Goal: Transaction & Acquisition: Book appointment/travel/reservation

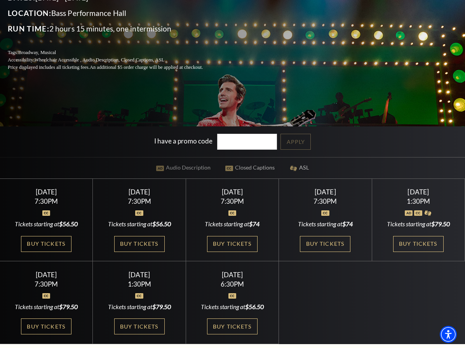
scroll to position [155, 0]
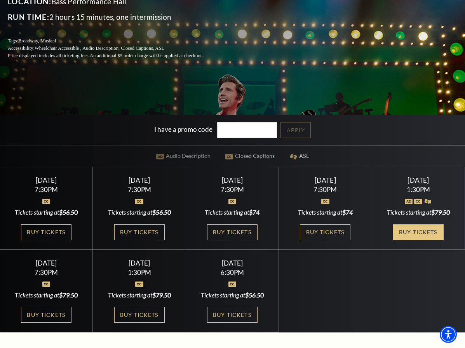
click at [393, 240] on link "Buy Tickets" at bounding box center [418, 232] width 51 height 16
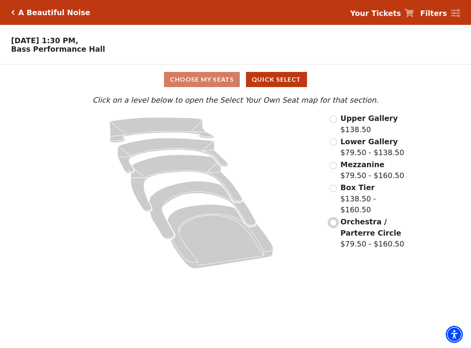
click at [334, 219] on input "Orchestra / Parterre Circle$79.50 - $160.50\a" at bounding box center [332, 222] width 7 height 7
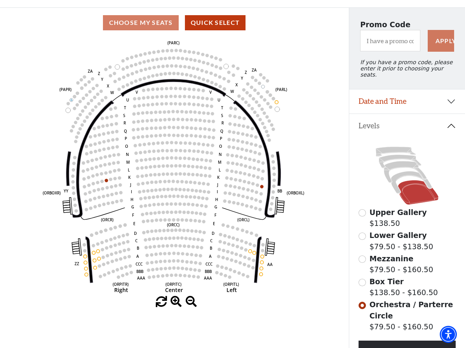
scroll to position [75, 0]
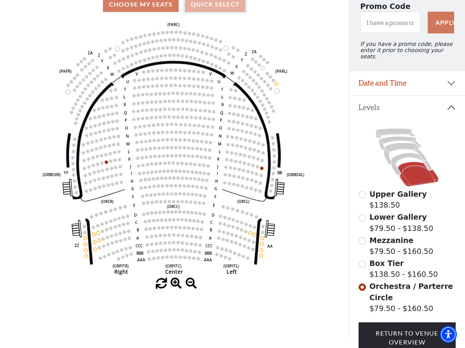
click at [213, 5] on button "Quick Select" at bounding box center [215, 4] width 61 height 15
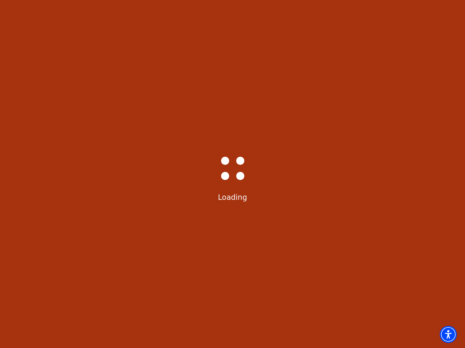
scroll to position [0, 0]
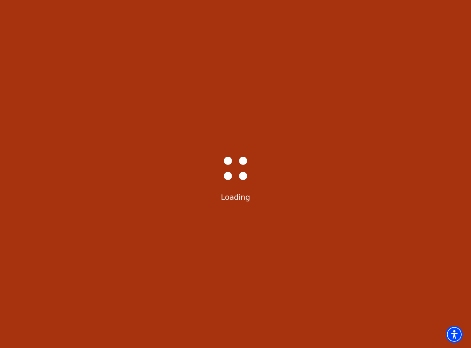
select select "6224"
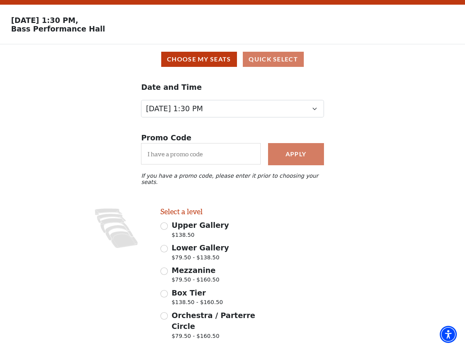
scroll to position [39, 0]
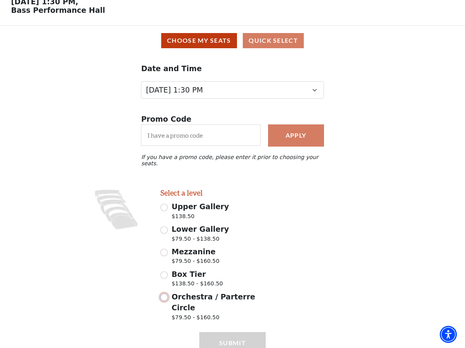
click at [165, 293] on input "Orchestra / Parterre Circle $79.50 - $160.50" at bounding box center [163, 296] width 7 height 7
radio input "true"
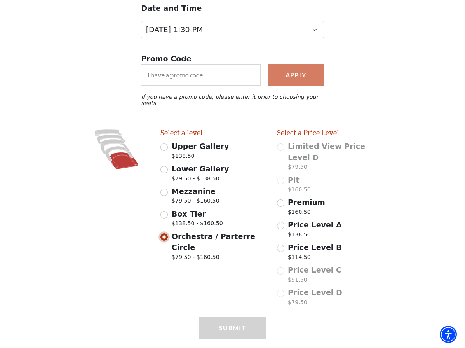
scroll to position [107, 0]
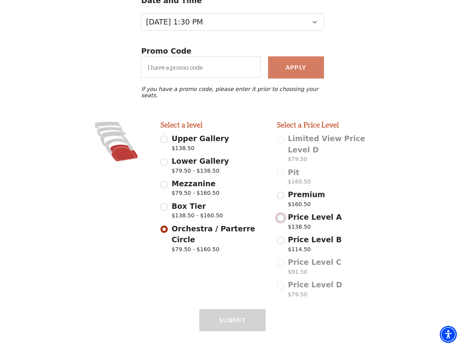
click at [282, 214] on input "Price Level A $138.50" at bounding box center [280, 217] width 7 height 7
radio input "true"
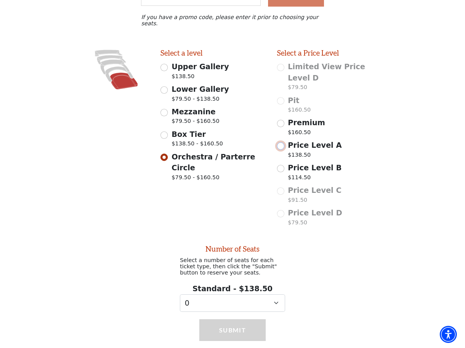
scroll to position [192, 0]
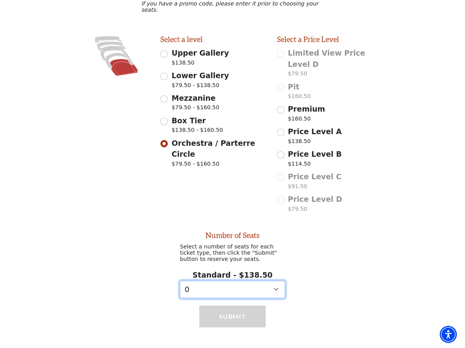
click at [276, 281] on select "0 1 2 3 4 5 6 7 8 9" at bounding box center [232, 289] width 105 height 17
select select "1"
click at [180, 281] on select "0 1 2 3 4 5 6 7 8 9" at bounding box center [232, 289] width 105 height 17
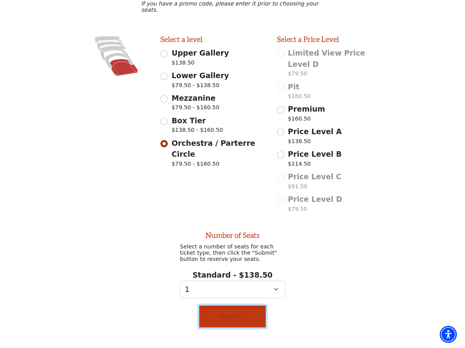
click at [231, 305] on button "Submit" at bounding box center [232, 316] width 66 height 22
click at [164, 118] on input "Box Tier $138.50 - $160.50" at bounding box center [163, 121] width 7 height 7
radio input "true"
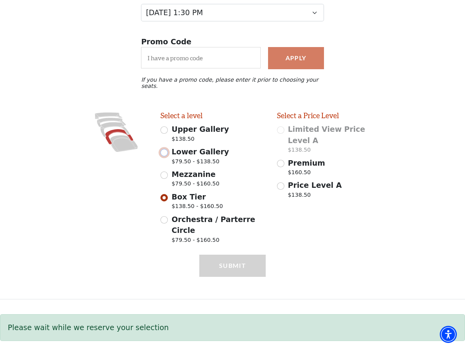
click at [163, 156] on input "Lower Gallery $79.50 - $138.50" at bounding box center [163, 152] width 7 height 7
radio input "true"
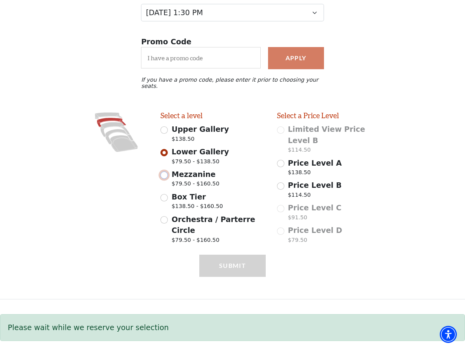
click at [166, 179] on input "Mezzanine $79.50 - $160.50" at bounding box center [163, 174] width 7 height 7
radio input "true"
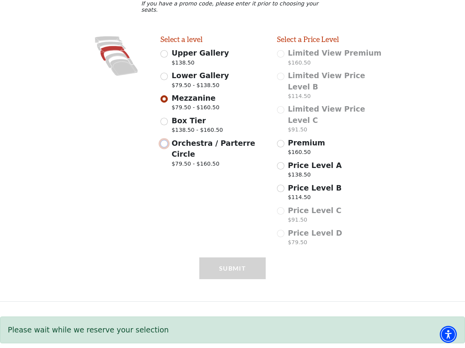
click at [164, 147] on input "Orchestra / Parterre Circle $79.50 - $160.50" at bounding box center [163, 143] width 7 height 7
radio input "true"
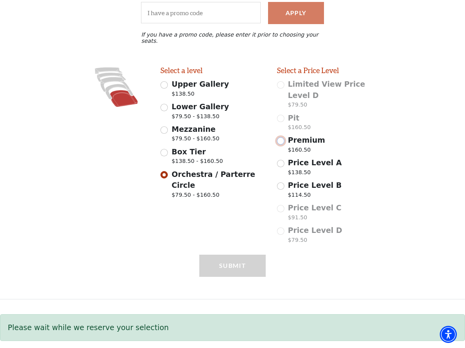
click at [282, 138] on input "Premium $160.50" at bounding box center [280, 140] width 7 height 7
radio input "true"
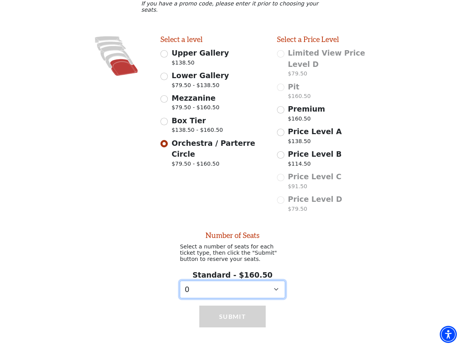
click at [272, 281] on select "0 1 2 3 4" at bounding box center [232, 289] width 105 height 17
select select "1"
click at [180, 281] on select "0 1 2 3 4" at bounding box center [232, 289] width 105 height 17
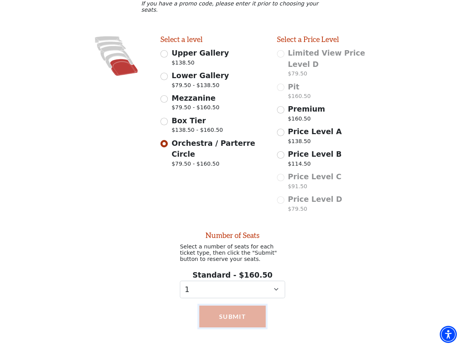
click at [221, 305] on button "Submit" at bounding box center [232, 316] width 66 height 22
